Goal: Transaction & Acquisition: Purchase product/service

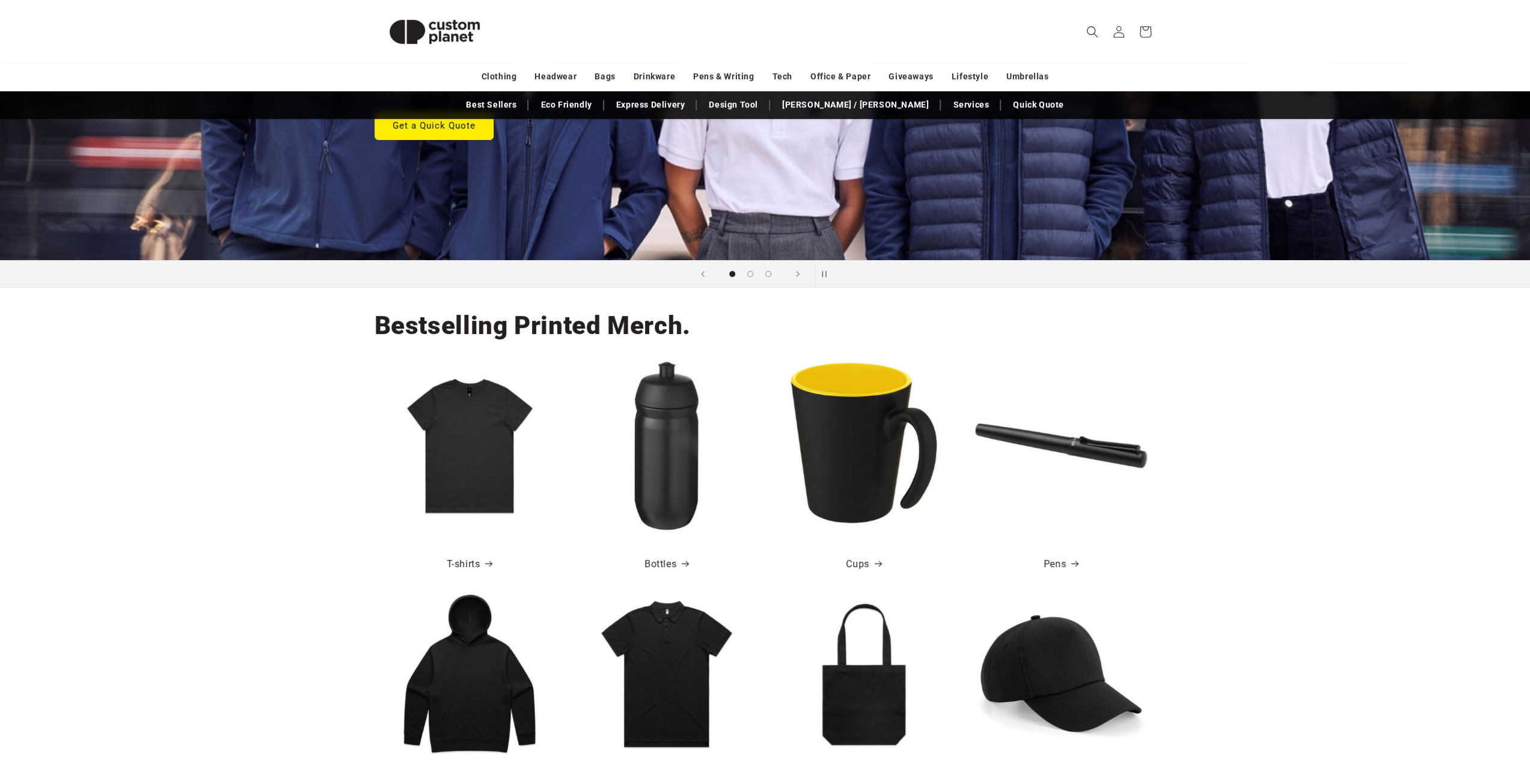
click at [854, 464] on img at bounding box center [864, 446] width 172 height 172
click at [864, 565] on link "Cups" at bounding box center [863, 565] width 35 height 17
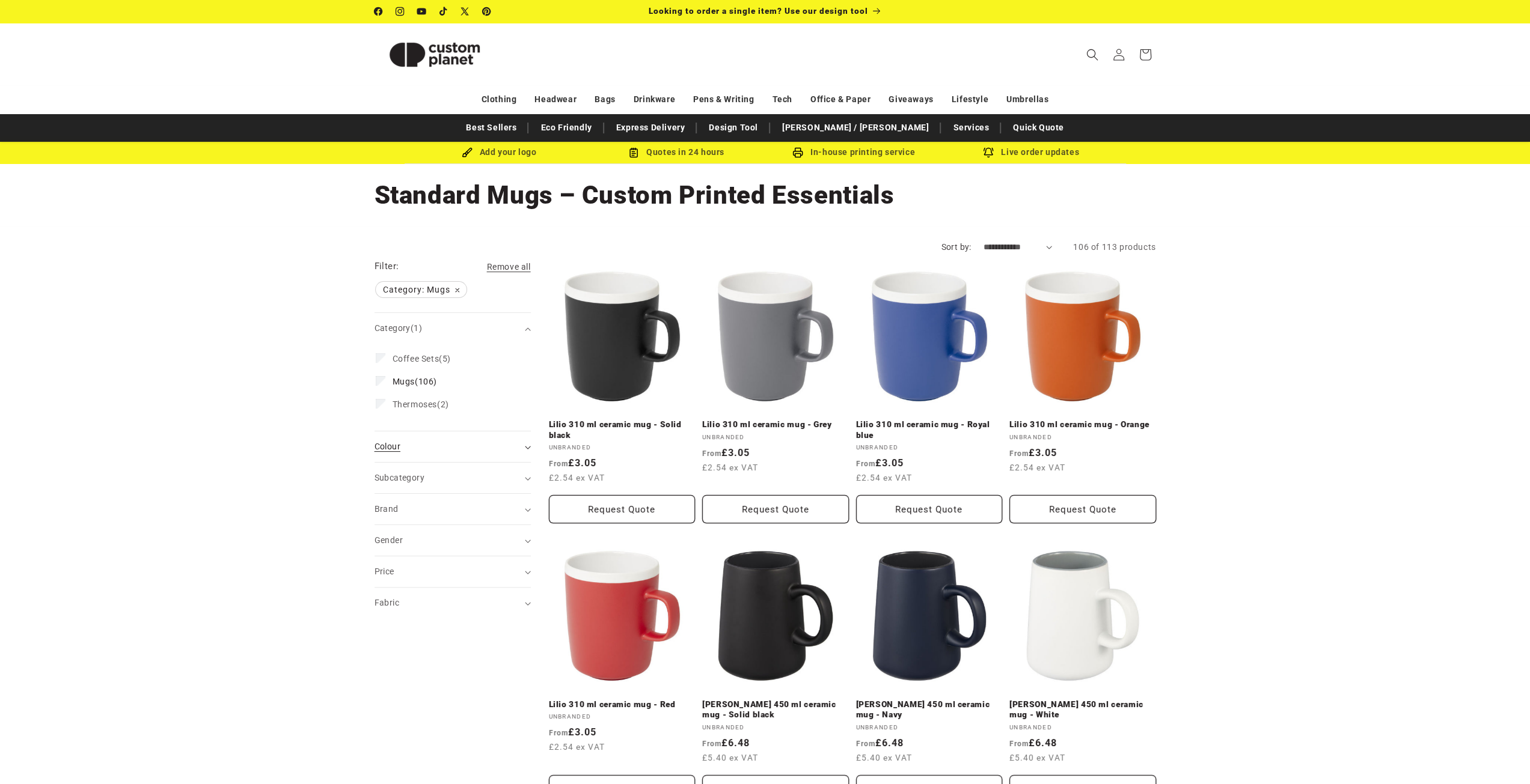
click at [392, 448] on span "Colour (0)" at bounding box center [387, 446] width 26 height 9
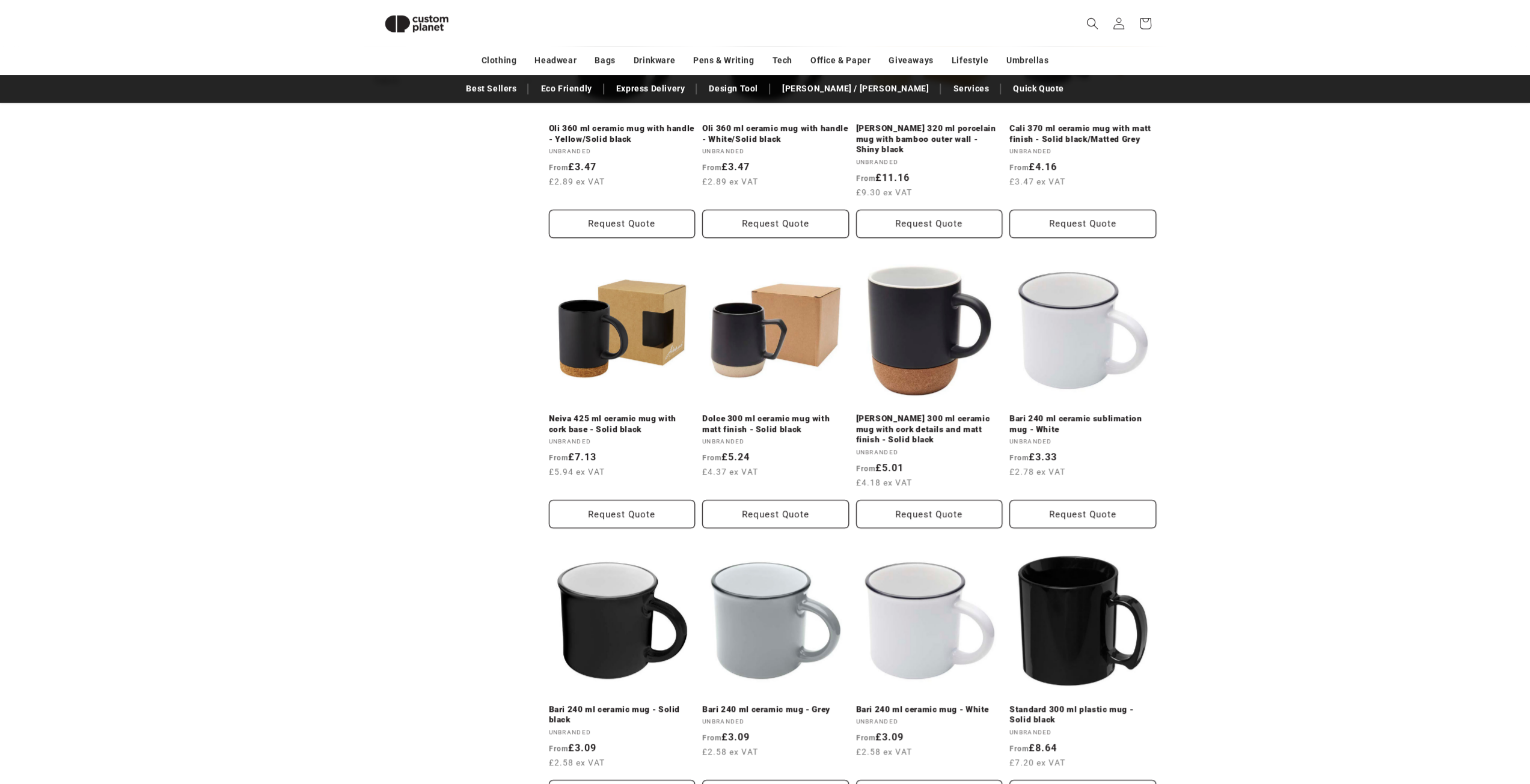
scroll to position [1006, 0]
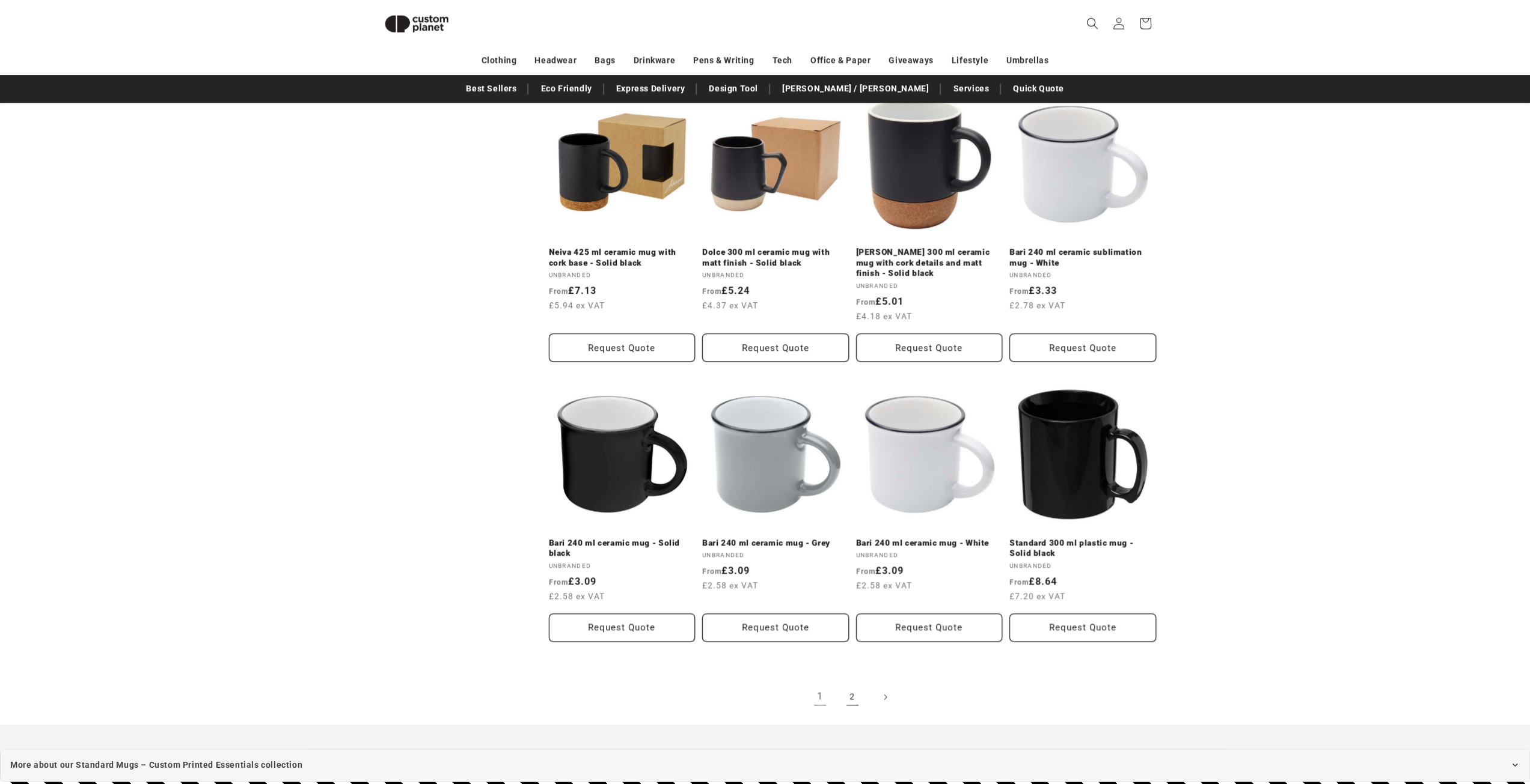
click at [854, 684] on link "2" at bounding box center [851, 696] width 26 height 26
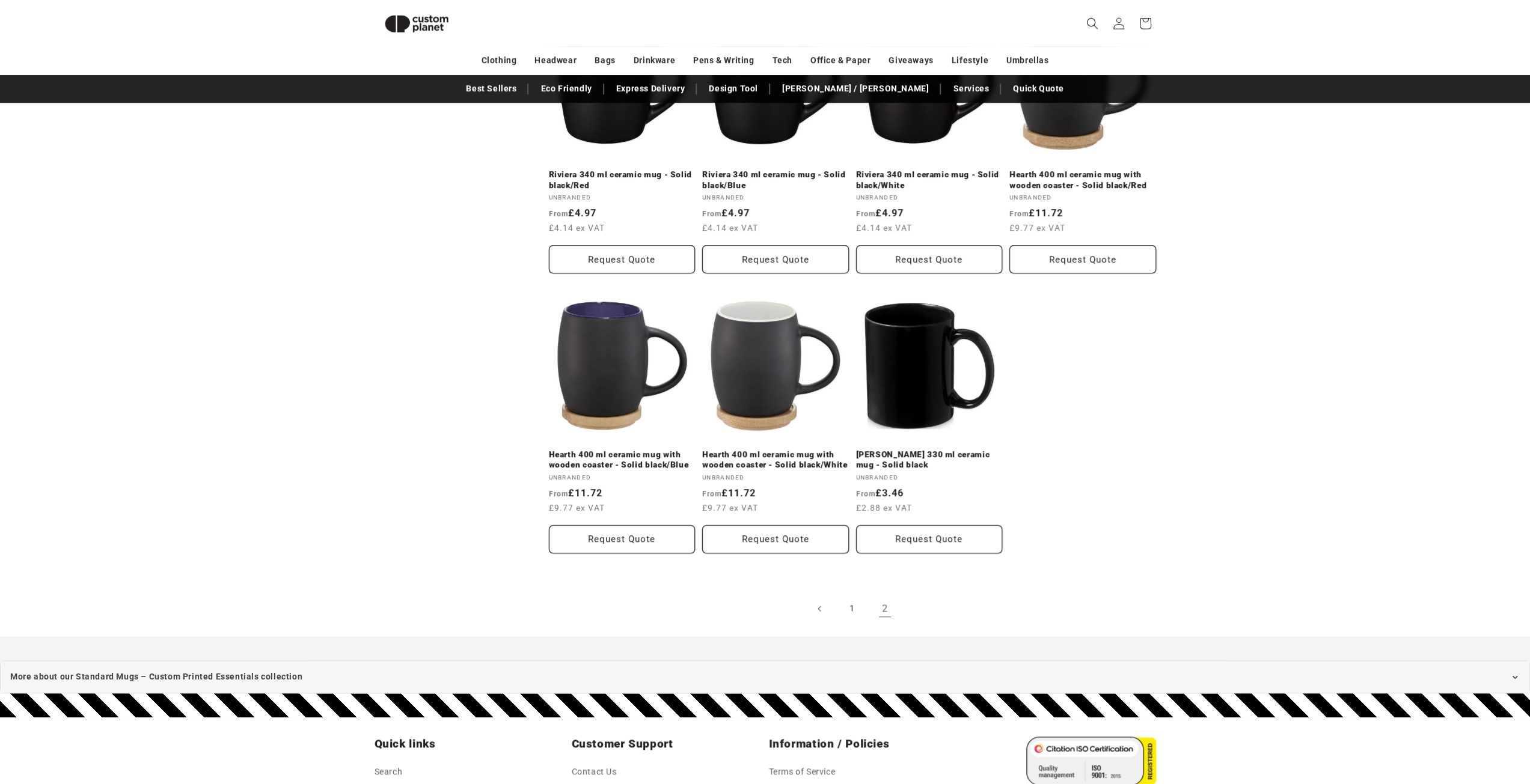
scroll to position [825, 0]
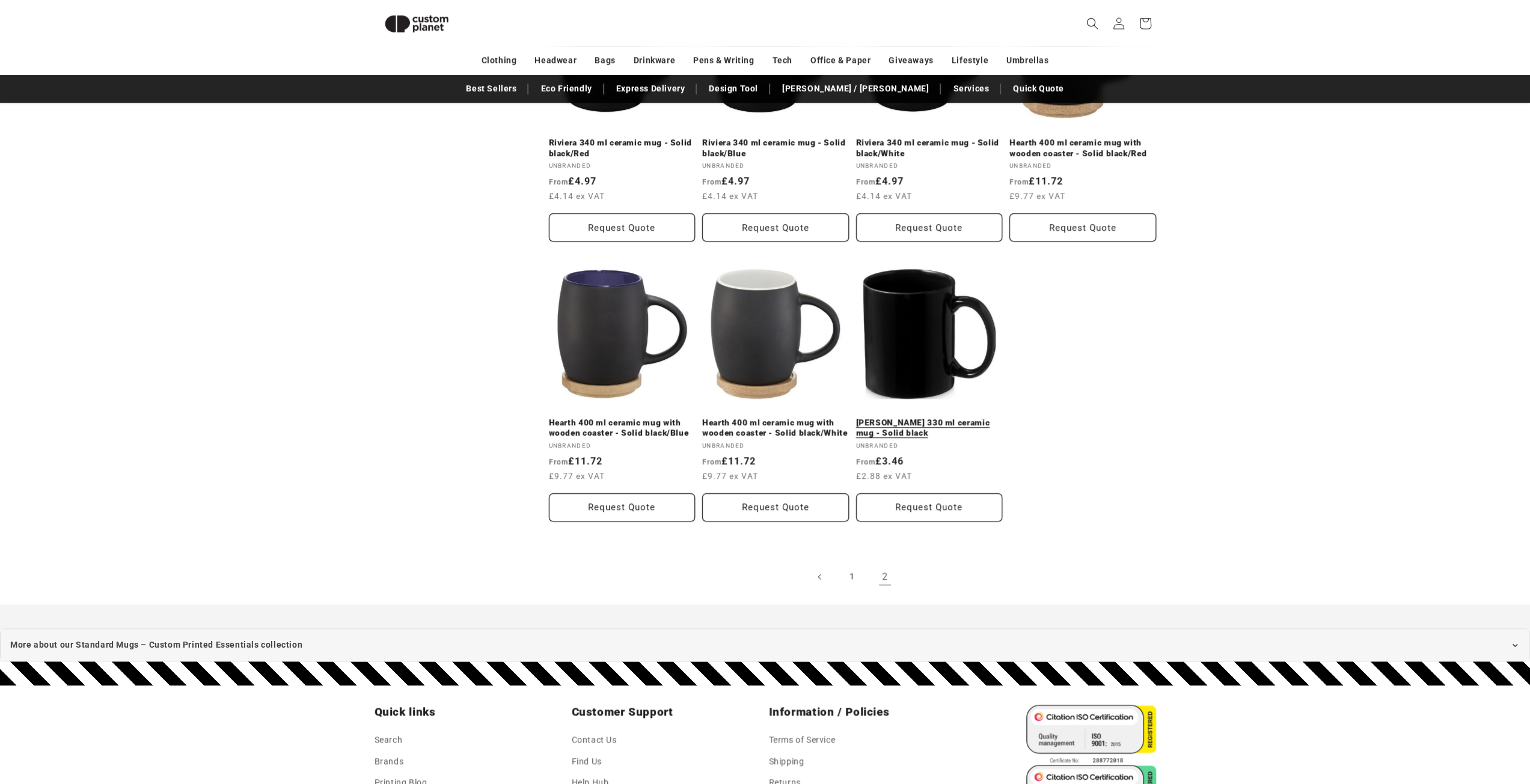
click at [919, 418] on link "Santos 330 ml ceramic mug - Solid black" at bounding box center [930, 428] width 147 height 21
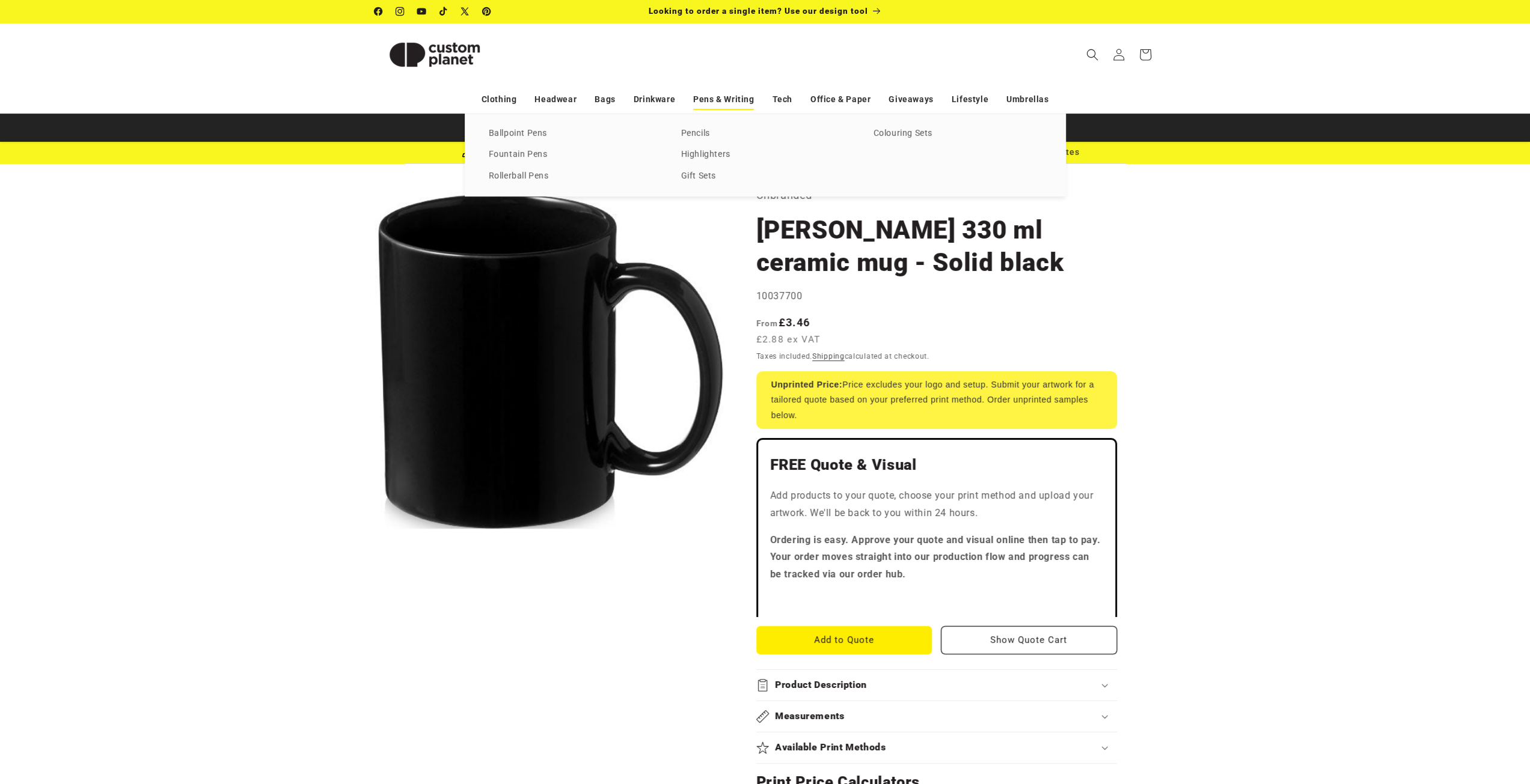
click at [725, 98] on link "Pens & Writing" at bounding box center [723, 99] width 61 height 21
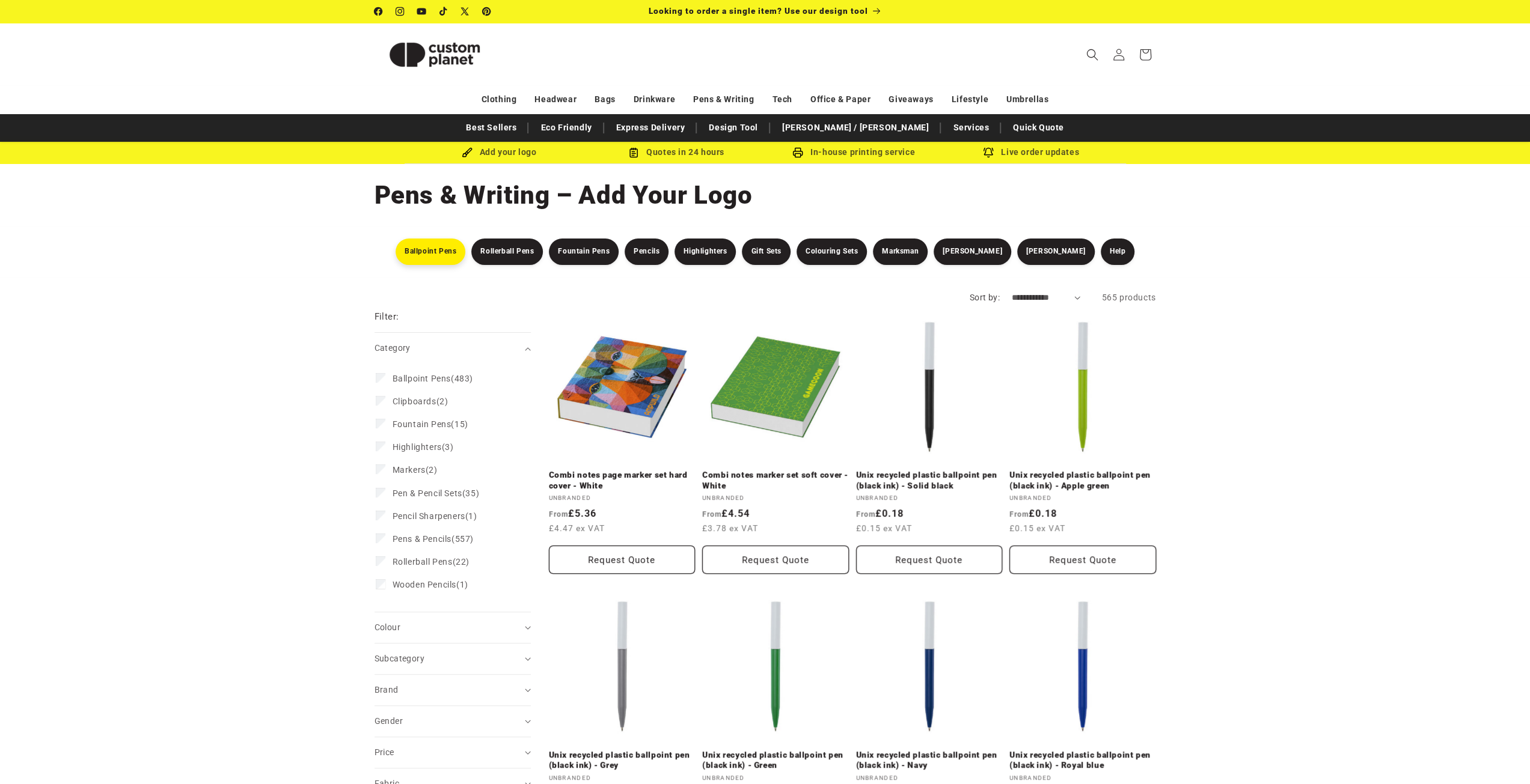
click at [462, 253] on link "Ballpoint Pens" at bounding box center [430, 251] width 70 height 26
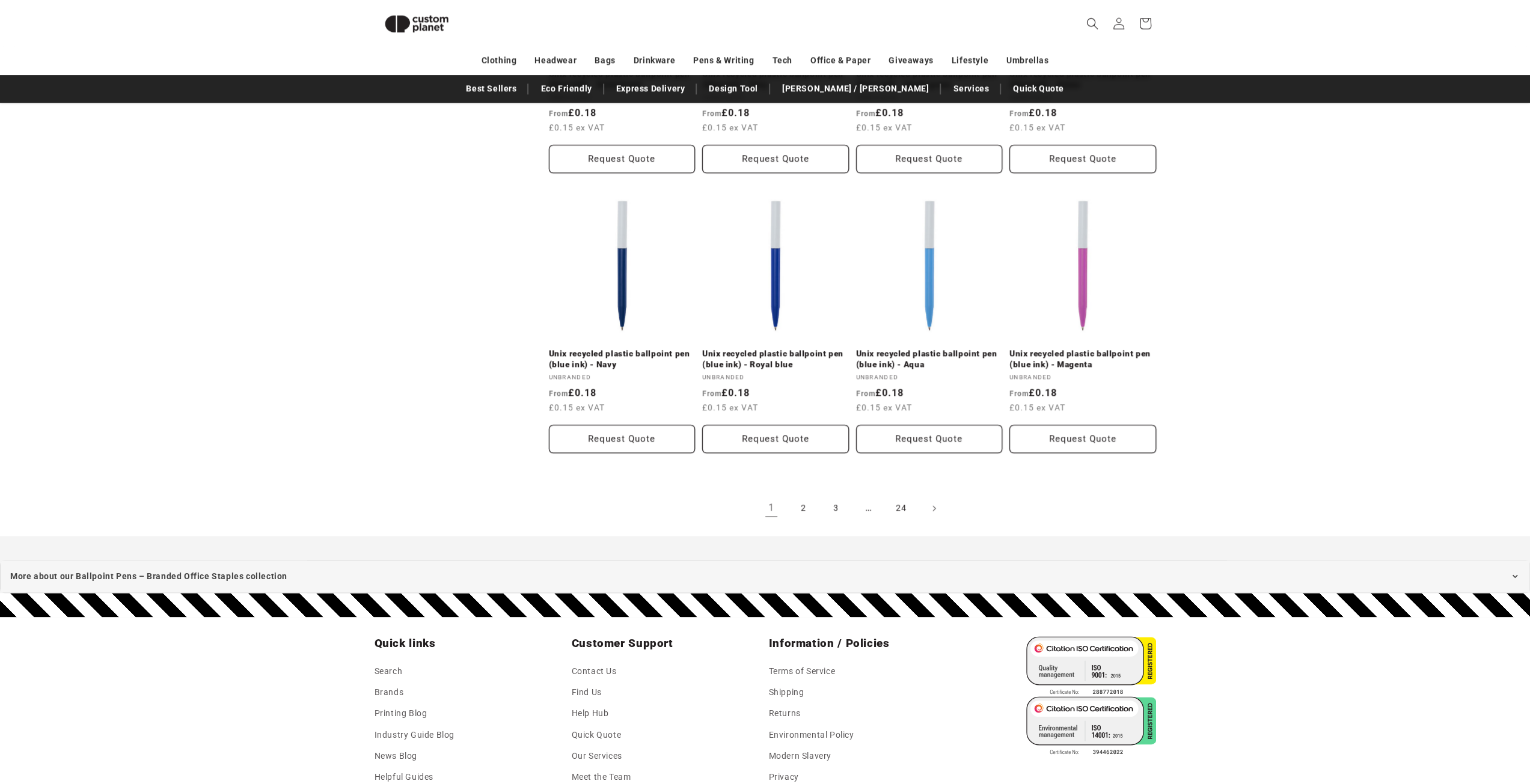
scroll to position [1186, 0]
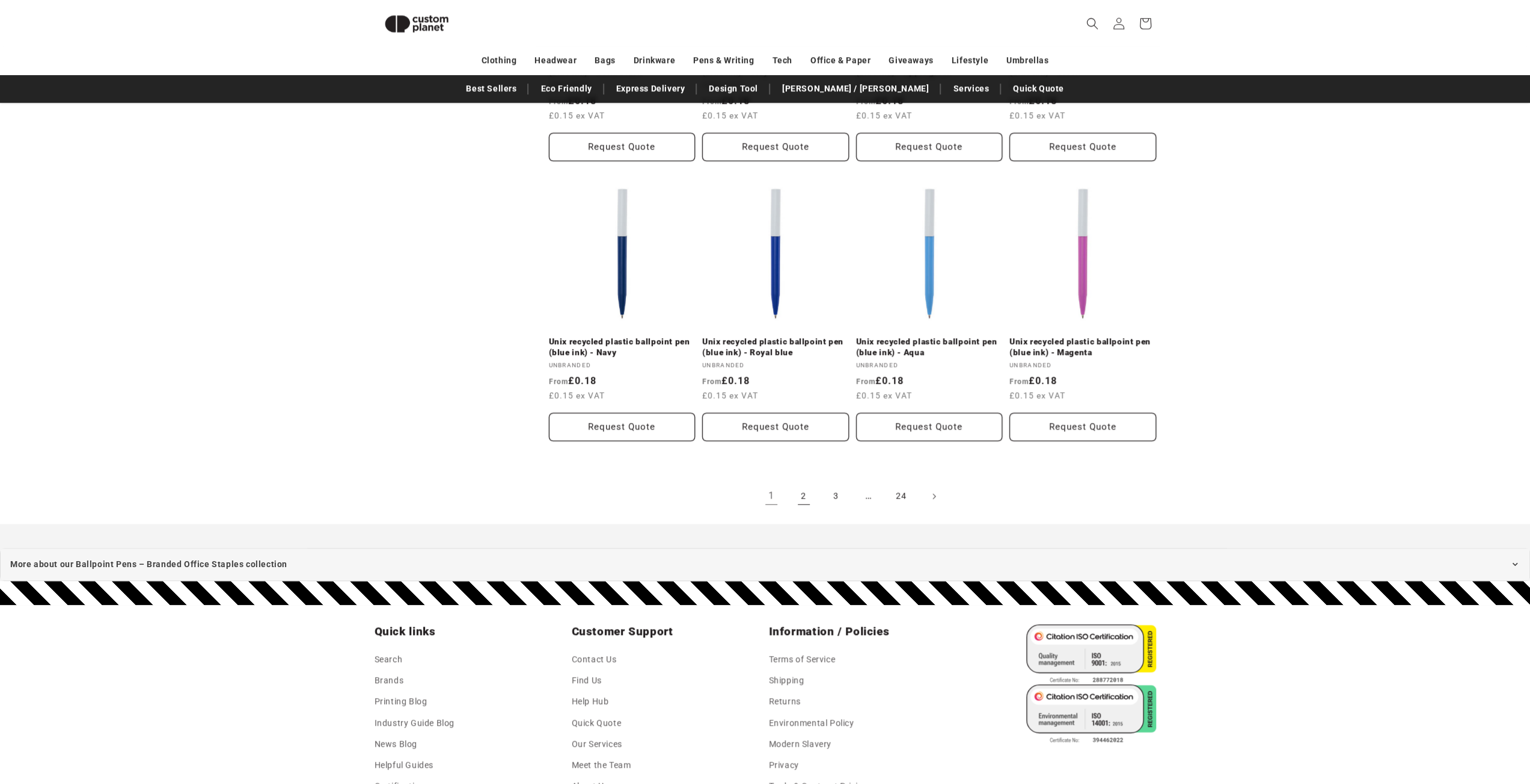
click at [804, 497] on link "2" at bounding box center [803, 496] width 26 height 26
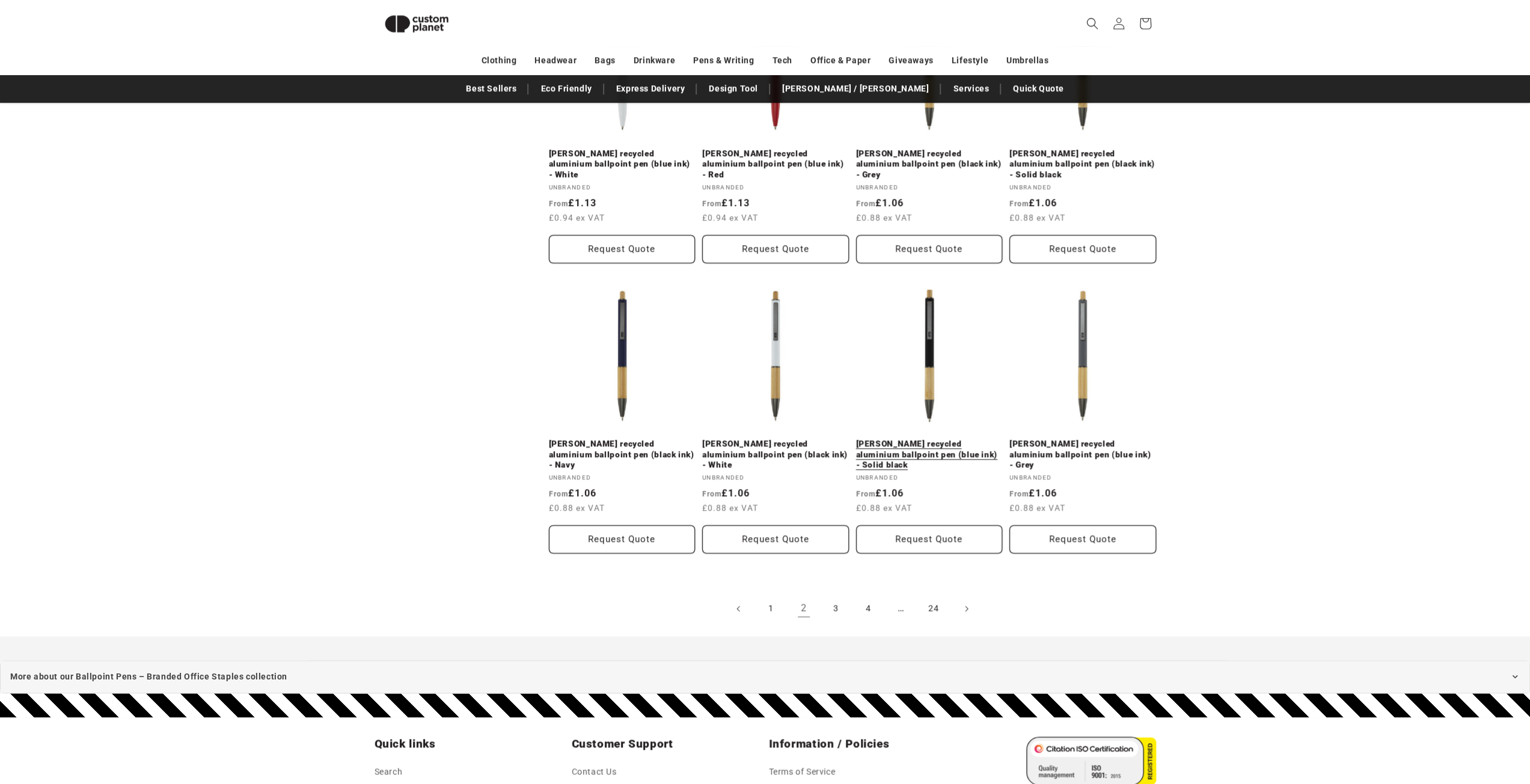
scroll to position [1246, 0]
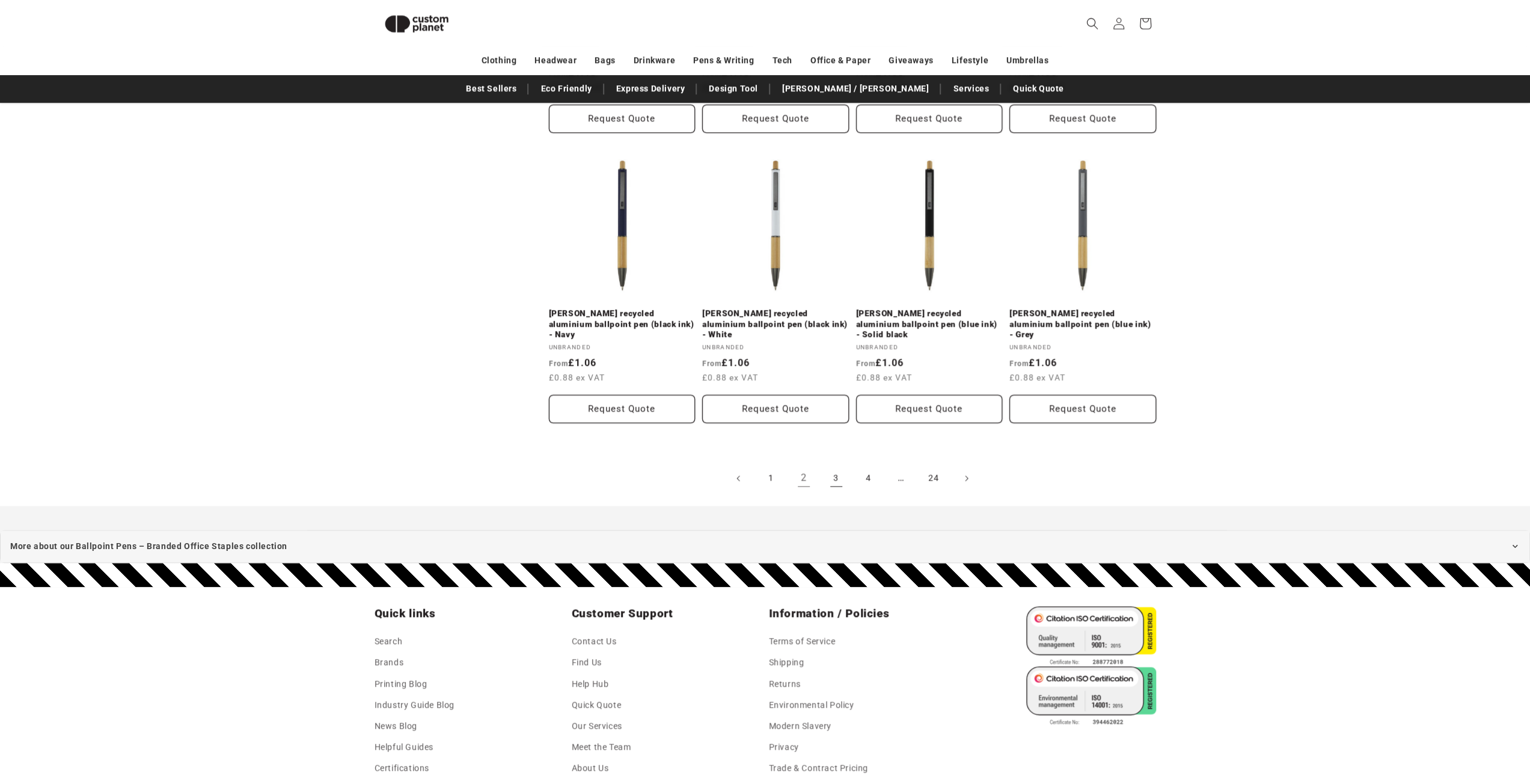
click at [839, 479] on link "3" at bounding box center [836, 478] width 26 height 26
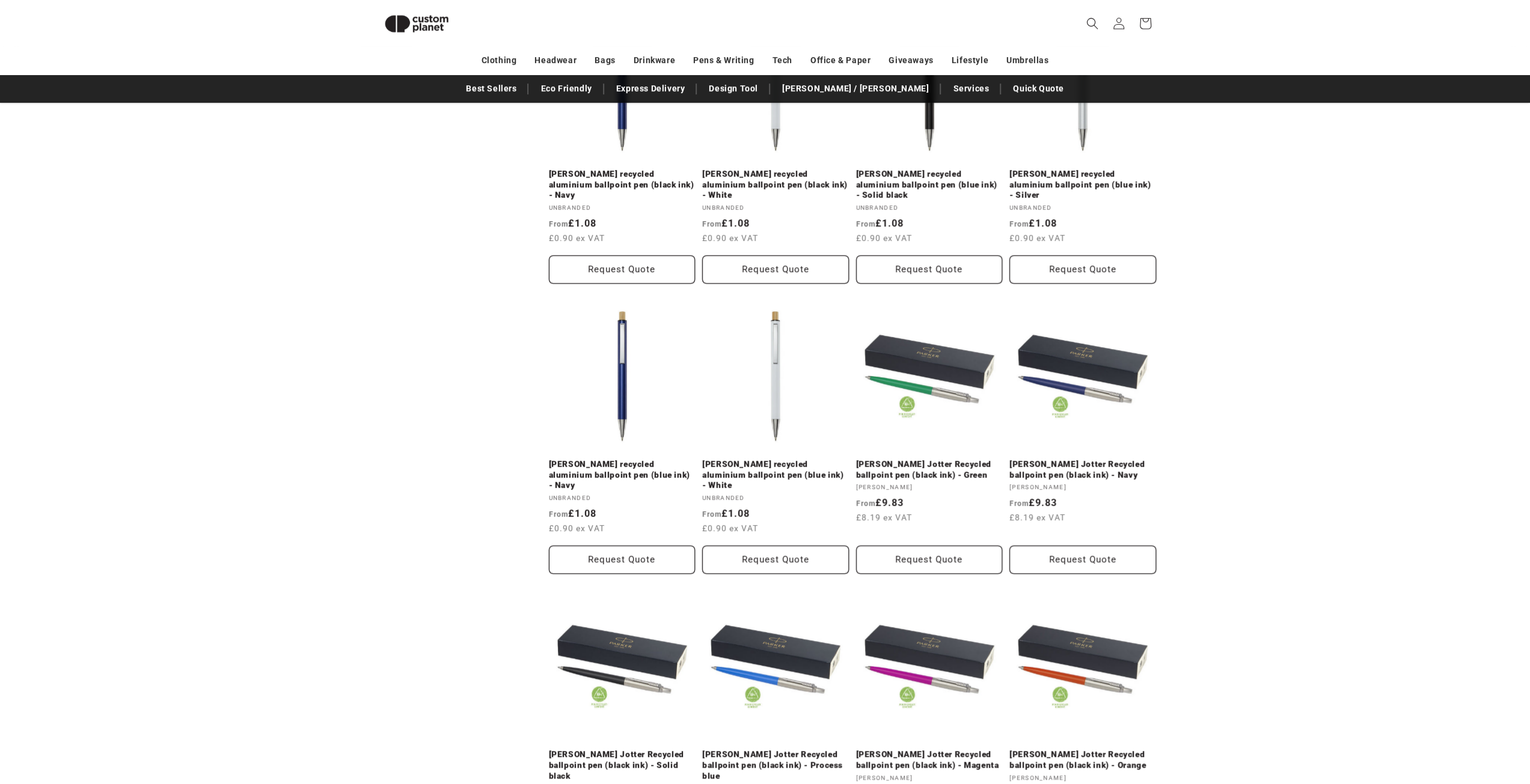
scroll to position [284, 0]
